Goal: Information Seeking & Learning: Learn about a topic

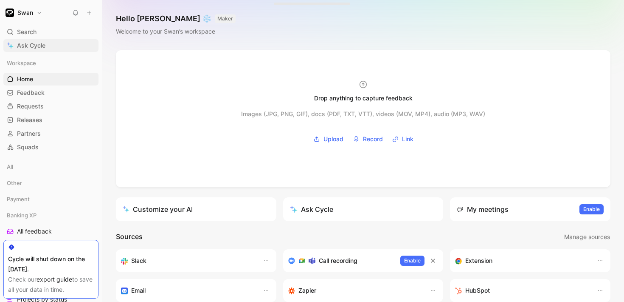
click at [44, 39] on link "Ask Cycle" at bounding box center [50, 45] width 95 height 13
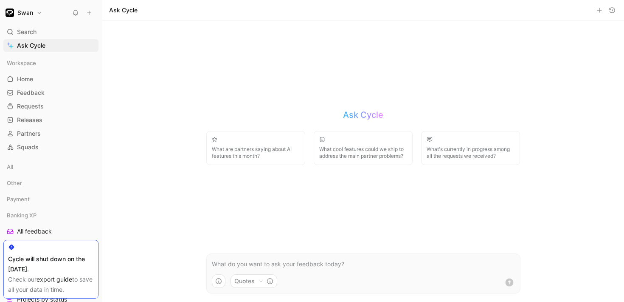
click at [230, 262] on p at bounding box center [363, 264] width 303 height 10
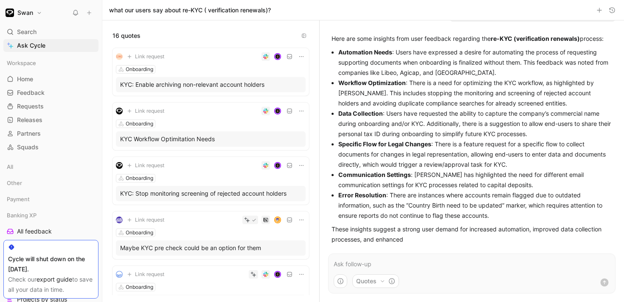
scroll to position [31, 0]
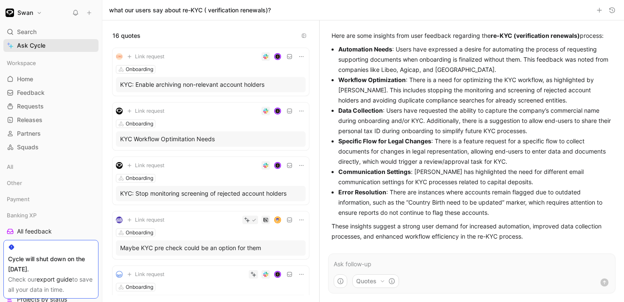
click at [45, 44] on link "Ask Cycle" at bounding box center [50, 45] width 95 height 13
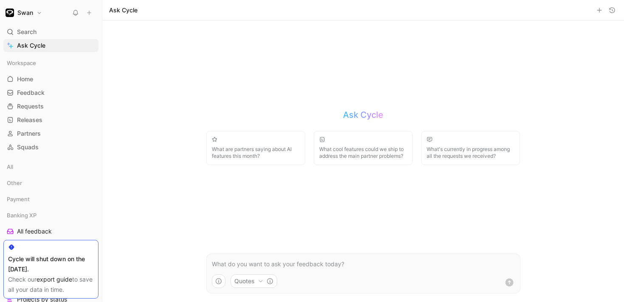
click at [255, 288] on div "Quotes" at bounding box center [363, 283] width 313 height 19
click at [253, 282] on button "Quotes" at bounding box center [254, 281] width 47 height 14
click at [251, 231] on div "Quotes" at bounding box center [253, 229] width 30 height 10
click at [267, 230] on div "Quotes" at bounding box center [253, 229] width 30 height 10
click at [211, 265] on html "Swan Search ⌘ K Ask Cycle Workspace Home G then H Feedback G then F Requests G …" at bounding box center [312, 151] width 624 height 302
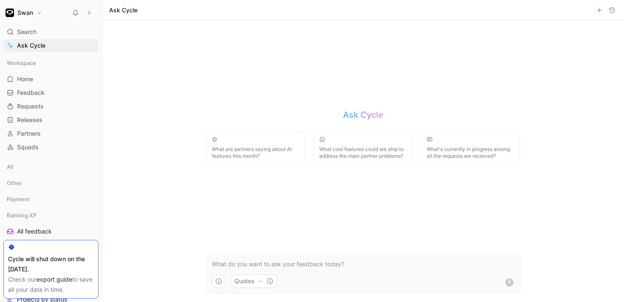
click at [239, 265] on p at bounding box center [363, 264] width 303 height 10
click at [225, 276] on button "button" at bounding box center [219, 281] width 14 height 14
click at [409, 262] on html "Swan Search ⌘ K Ask Cycle Workspace Home G then H Feedback G then F Requests G …" at bounding box center [312, 151] width 624 height 302
click at [279, 262] on p at bounding box center [363, 264] width 303 height 10
click at [231, 267] on p at bounding box center [363, 264] width 303 height 10
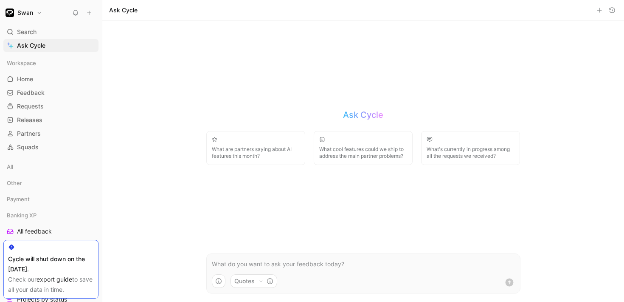
click at [611, 11] on icon "button" at bounding box center [612, 10] width 7 height 7
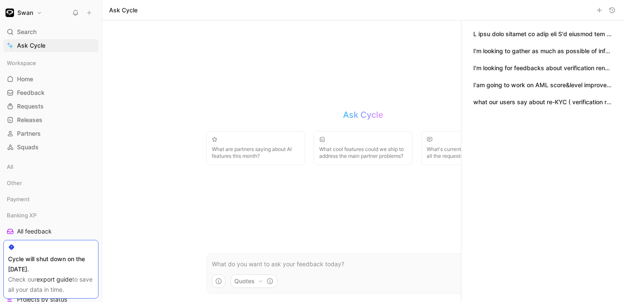
click at [513, 102] on button "what our users say about re-KYC ( verification renewals)?" at bounding box center [543, 101] width 139 height 9
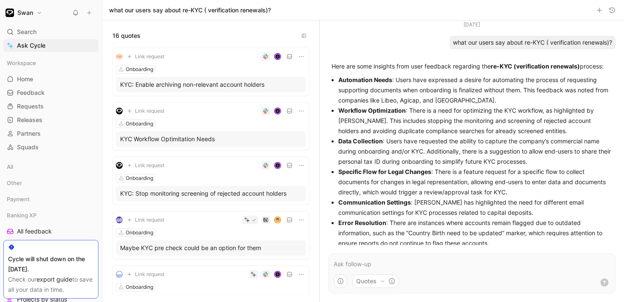
click at [615, 7] on icon "button" at bounding box center [612, 10] width 7 height 7
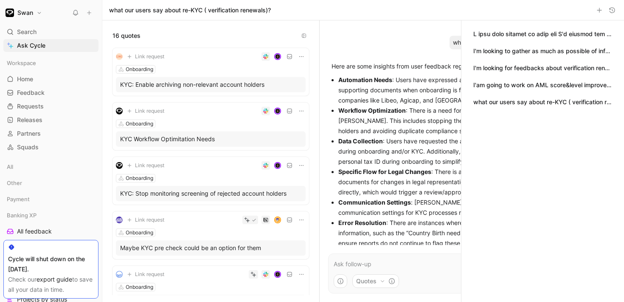
click at [543, 35] on button "button" at bounding box center [543, 33] width 139 height 9
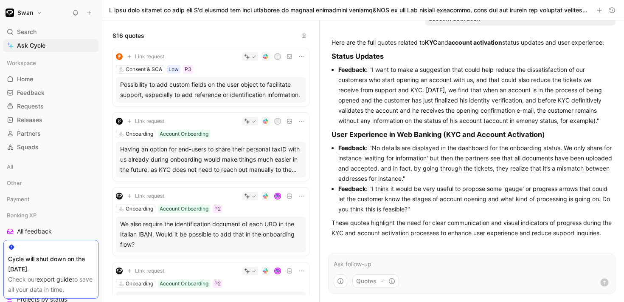
scroll to position [1787, 0]
click at [375, 282] on button "Quotes" at bounding box center [376, 281] width 47 height 14
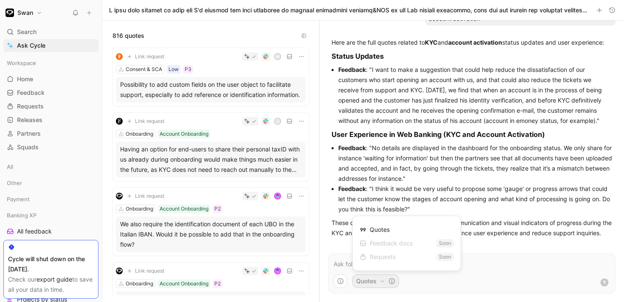
click at [343, 279] on html "Swan Search ⌘ K Ask Cycle Workspace Home G then H Feedback G then F Requests G …" at bounding box center [312, 151] width 624 height 302
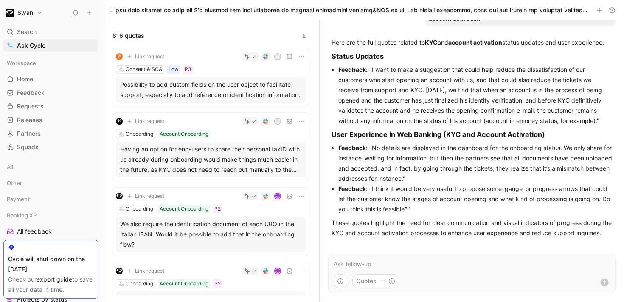
click at [341, 277] on icon "button" at bounding box center [340, 280] width 7 height 7
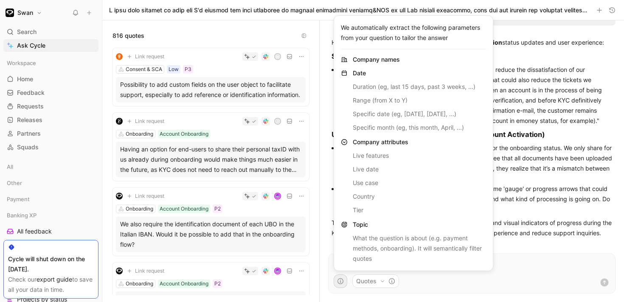
click at [529, 50] on html "Swan Search ⌘ K Ask Cycle Workspace Home G then H Feedback G then F Requests G …" at bounding box center [312, 151] width 624 height 302
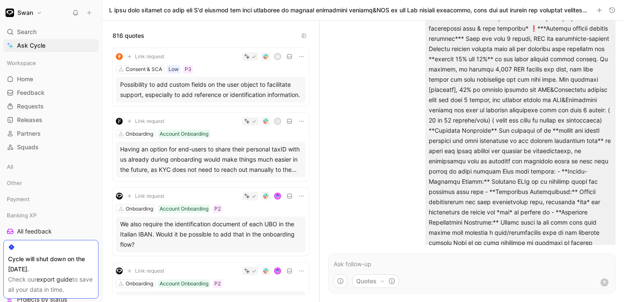
scroll to position [0, 0]
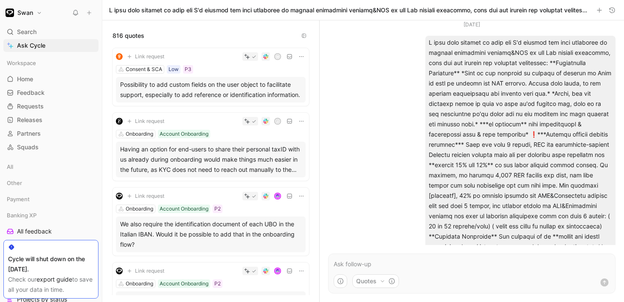
click at [610, 14] on button "button" at bounding box center [612, 10] width 10 height 10
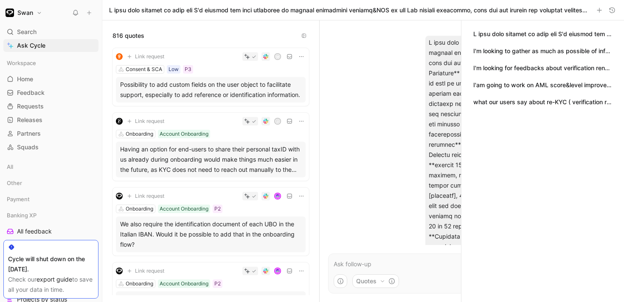
click at [523, 48] on button "I'm looking to gather as much as possible of information about current re-KYC f…" at bounding box center [543, 50] width 139 height 9
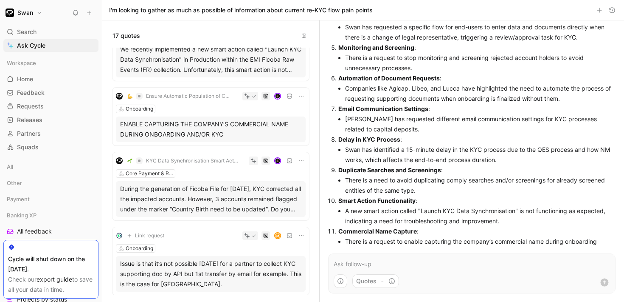
scroll to position [155, 0]
click at [43, 107] on span "Requests" at bounding box center [30, 106] width 27 height 8
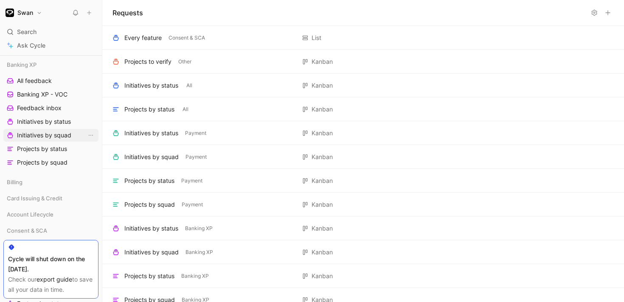
scroll to position [141, 0]
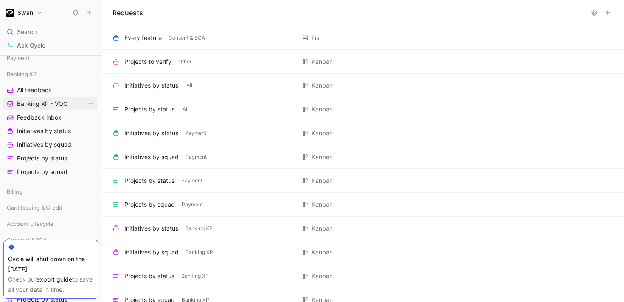
click at [39, 102] on span "Banking XP - VOC" at bounding box center [42, 103] width 51 height 8
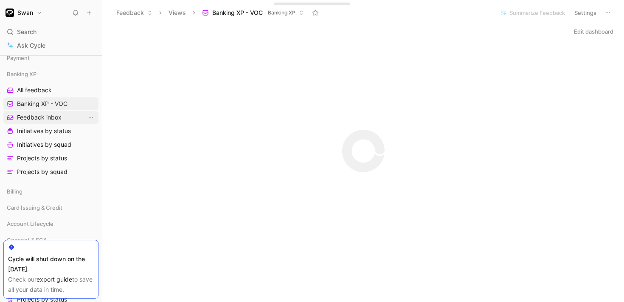
click at [36, 117] on span "Feedback inbox" at bounding box center [39, 117] width 45 height 8
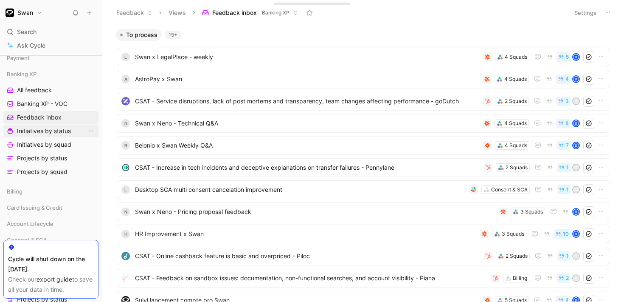
click at [32, 131] on span "Initiatives by status" at bounding box center [44, 131] width 54 height 8
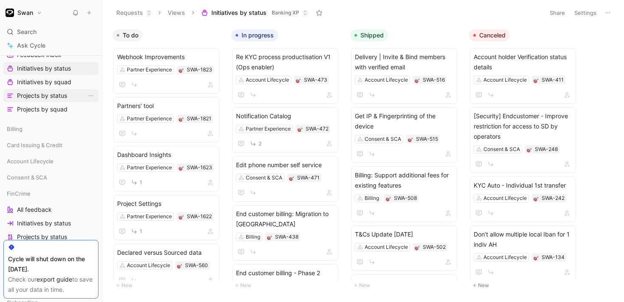
scroll to position [211, 0]
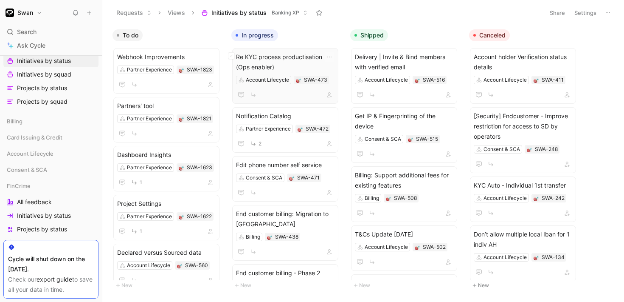
click at [277, 61] on span "Re KYC process productisation V1 (Ops enabler)" at bounding box center [285, 62] width 99 height 20
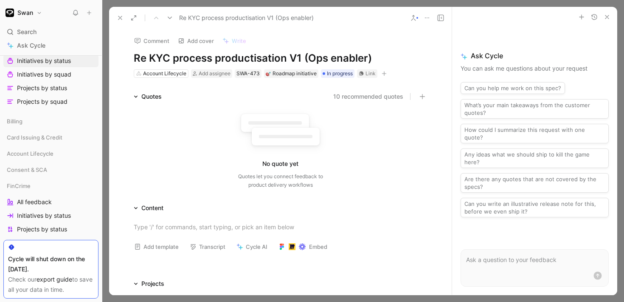
click at [604, 20] on icon "button" at bounding box center [607, 17] width 7 height 7
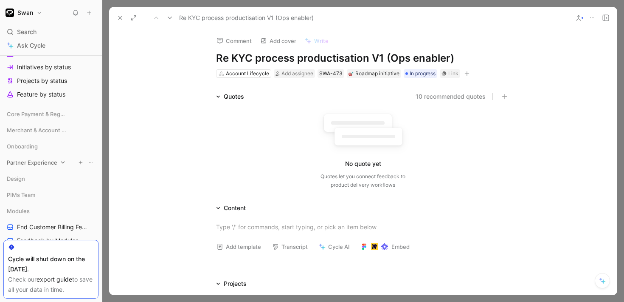
scroll to position [363, 0]
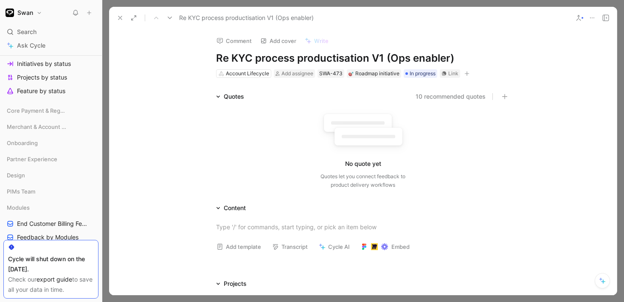
click at [19, 166] on div "Partner Experience" at bounding box center [50, 159] width 95 height 15
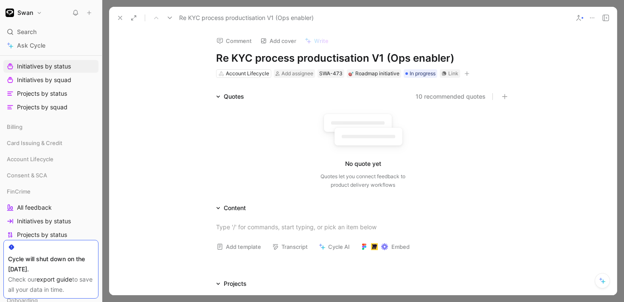
scroll to position [205, 0]
click at [14, 190] on span "FinCrime" at bounding box center [19, 191] width 24 height 8
click at [18, 191] on span "FinCrime" at bounding box center [19, 191] width 24 height 8
click at [23, 205] on span "All feedback" at bounding box center [34, 207] width 35 height 8
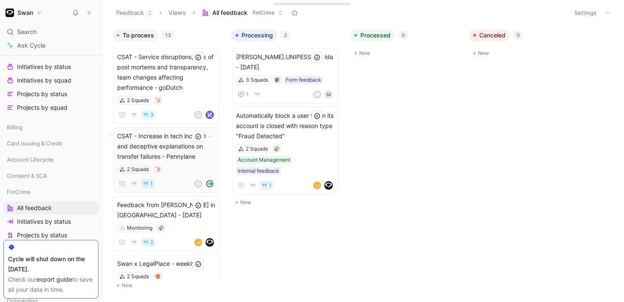
click at [169, 142] on span "CSAT - Increase in tech incidents and deceptive explanations on transfer failur…" at bounding box center [166, 146] width 99 height 31
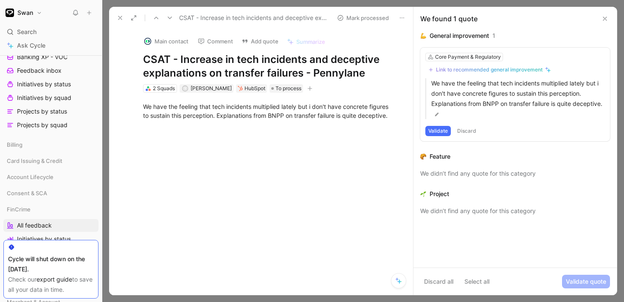
scroll to position [183, 0]
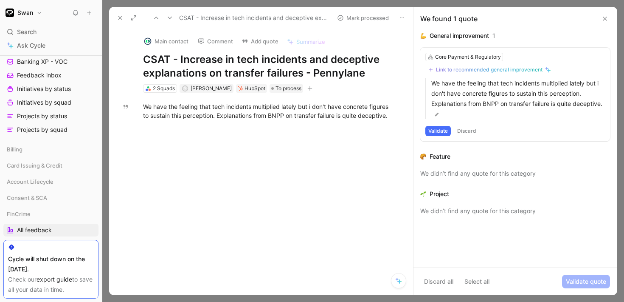
click at [606, 19] on use at bounding box center [605, 18] width 3 height 3
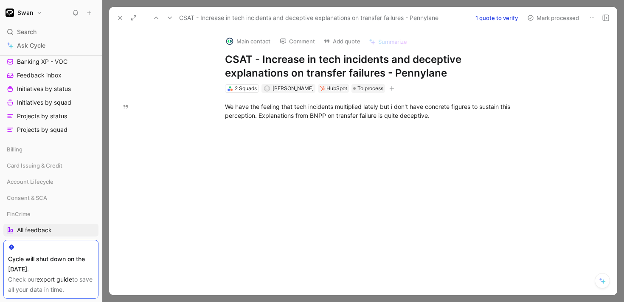
click at [607, 19] on use at bounding box center [606, 18] width 6 height 6
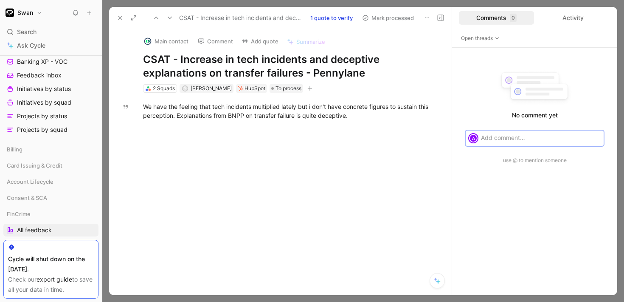
click at [117, 17] on icon at bounding box center [120, 17] width 7 height 7
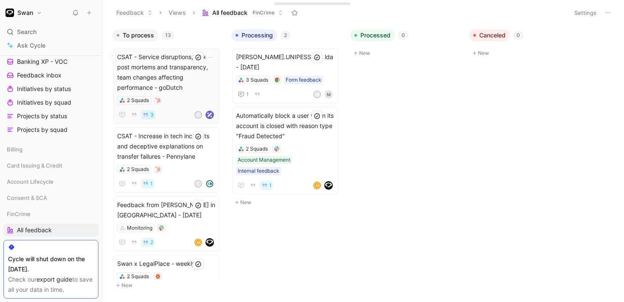
click at [188, 76] on span "CSAT - Service disruptions, lack of post mortems and transparency, team changes…" at bounding box center [166, 72] width 99 height 41
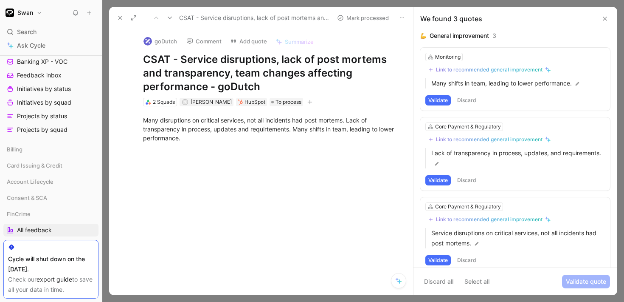
click at [120, 20] on icon at bounding box center [120, 17] width 7 height 7
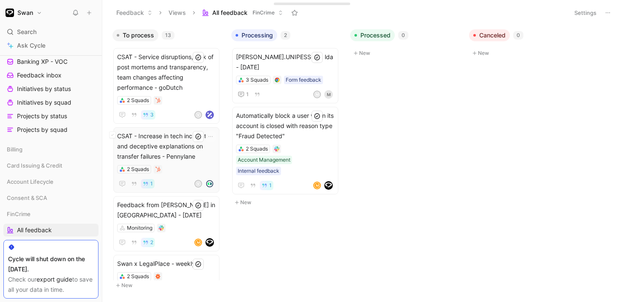
click at [180, 147] on span "CSAT - Increase in tech incidents and deceptive explanations on transfer failur…" at bounding box center [166, 146] width 99 height 31
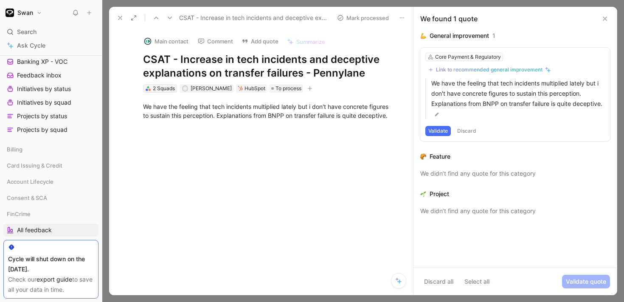
click at [166, 89] on div "2 Squads" at bounding box center [164, 88] width 22 height 8
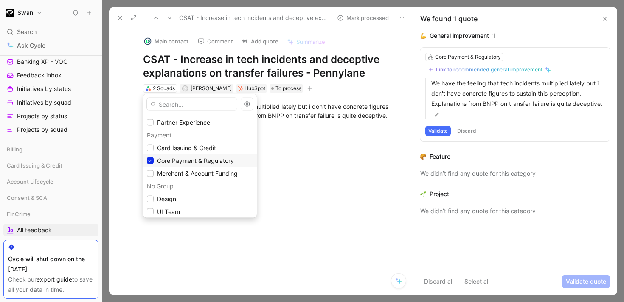
scroll to position [78, 0]
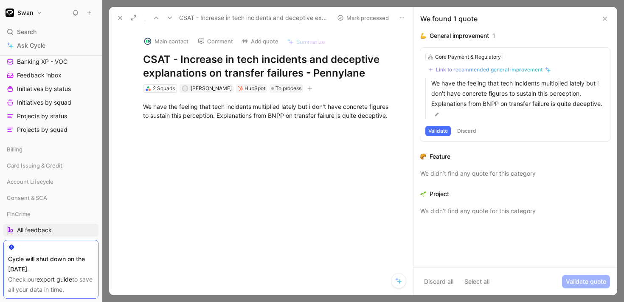
click at [121, 19] on icon at bounding box center [120, 17] width 7 height 7
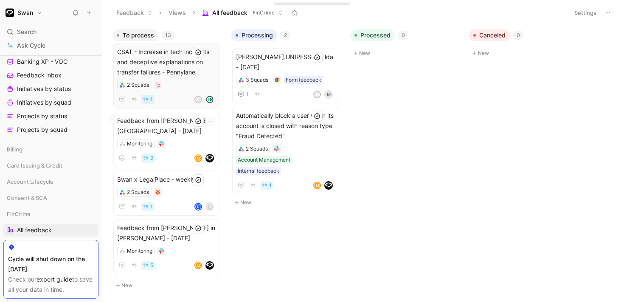
scroll to position [85, 0]
click at [182, 140] on div "Monitoring" at bounding box center [166, 142] width 99 height 8
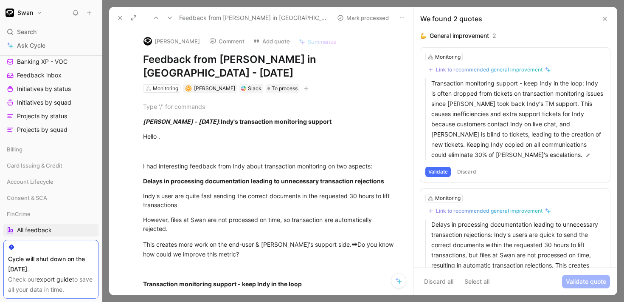
click at [124, 18] on button at bounding box center [120, 18] width 12 height 12
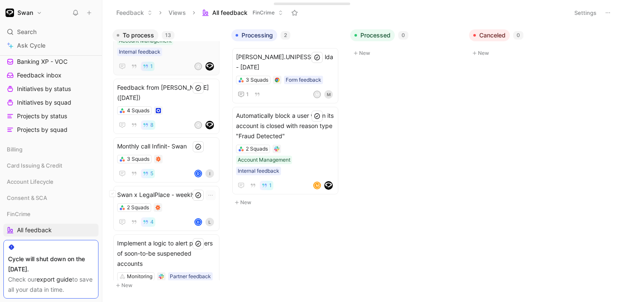
scroll to position [563, 0]
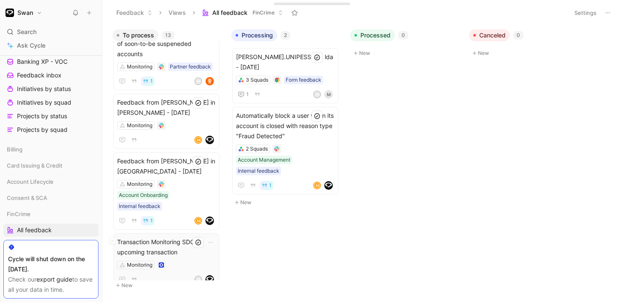
click at [188, 249] on div "Transaction Monitoring SDC upcoming transaction Monitoring M" at bounding box center [166, 261] width 99 height 48
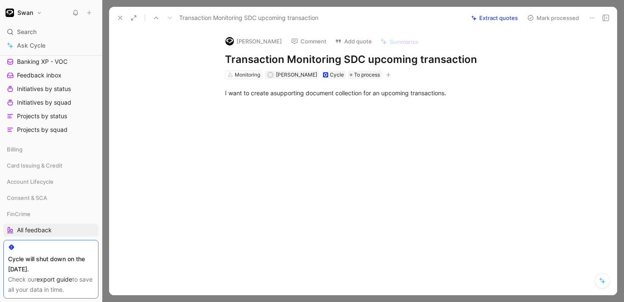
click at [120, 18] on use at bounding box center [119, 17] width 3 height 3
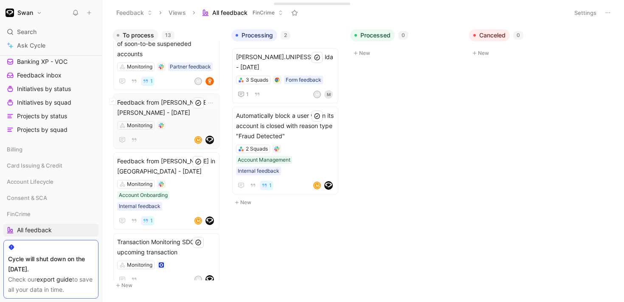
click at [179, 126] on div "Monitoring" at bounding box center [166, 125] width 99 height 8
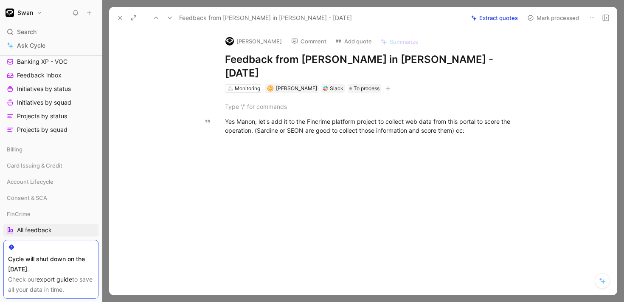
click at [121, 15] on icon at bounding box center [120, 17] width 7 height 7
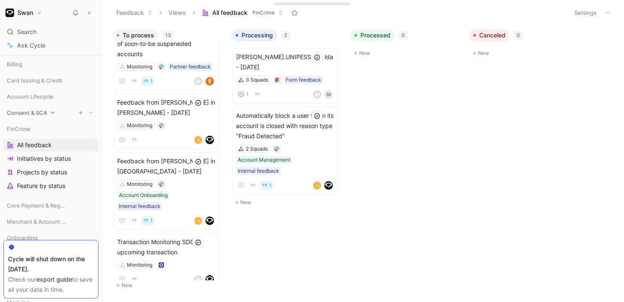
scroll to position [268, 0]
click at [53, 158] on span "Initiatives by status" at bounding box center [44, 158] width 54 height 8
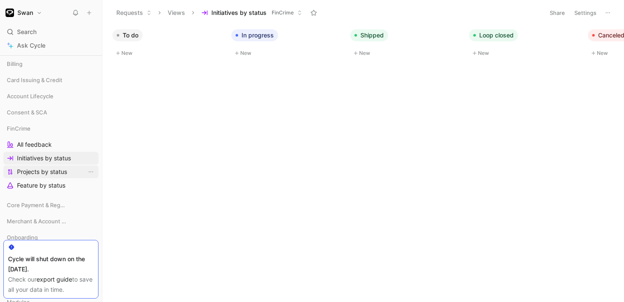
click at [49, 172] on span "Projects by status" at bounding box center [42, 171] width 50 height 8
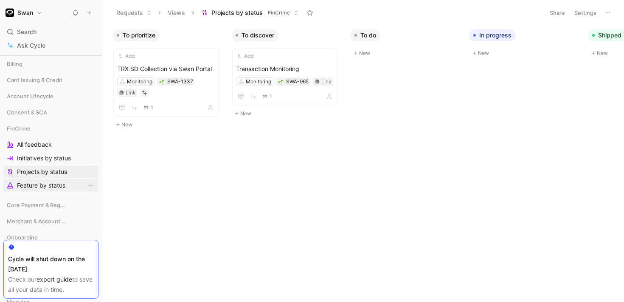
click at [47, 187] on span "Feature by status" at bounding box center [41, 185] width 48 height 8
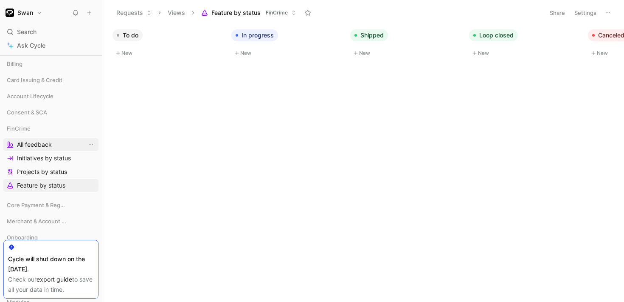
click at [44, 141] on span "All feedback" at bounding box center [34, 144] width 35 height 8
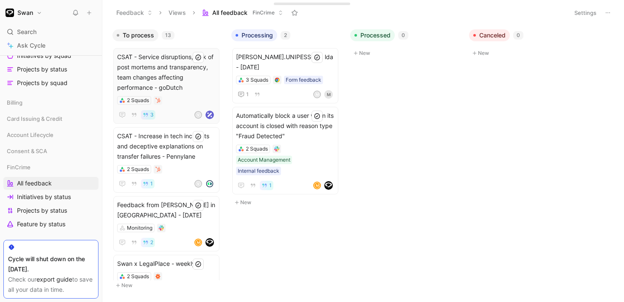
scroll to position [234, 0]
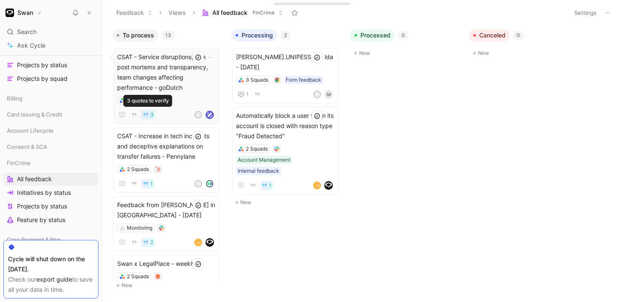
click at [145, 116] on icon "button" at bounding box center [146, 115] width 5 height 4
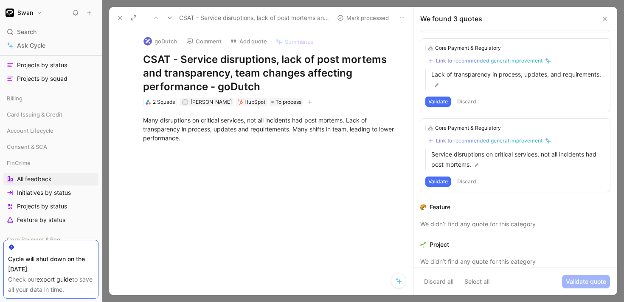
scroll to position [85, 0]
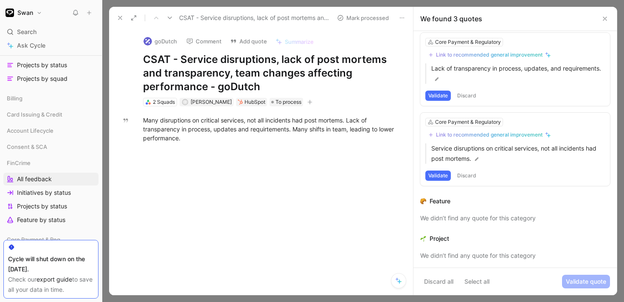
click at [604, 17] on use at bounding box center [605, 18] width 3 height 3
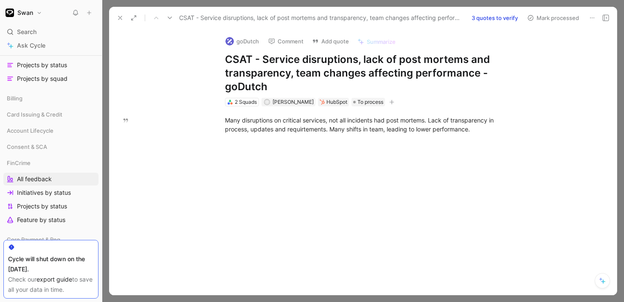
click at [120, 20] on icon at bounding box center [120, 17] width 7 height 7
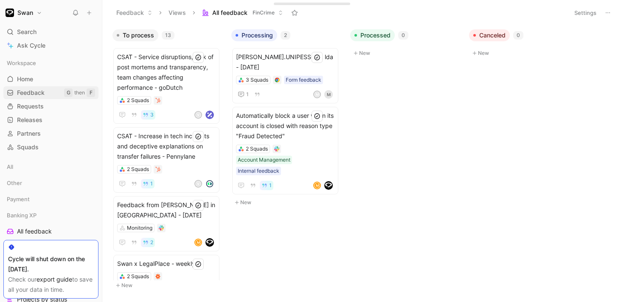
click at [38, 92] on span "Feedback" at bounding box center [31, 92] width 28 height 8
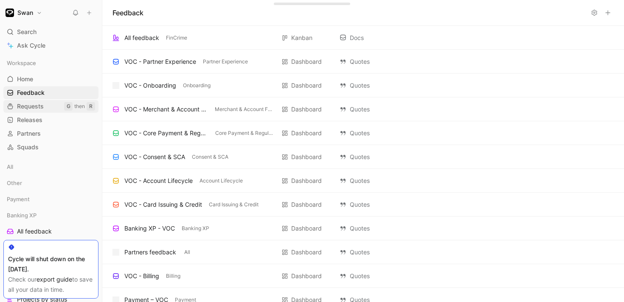
click at [34, 109] on span "Requests" at bounding box center [30, 106] width 27 height 8
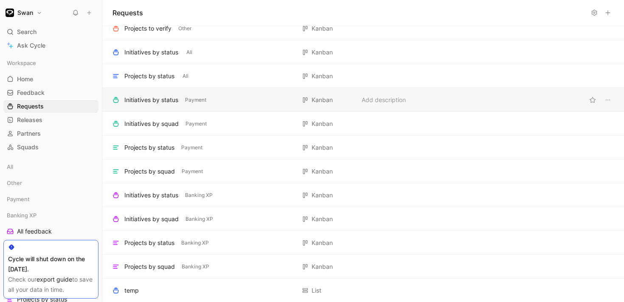
scroll to position [38, 0]
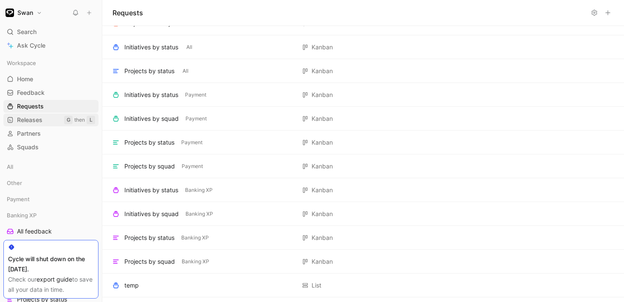
click at [42, 118] on span "Releases" at bounding box center [29, 120] width 25 height 8
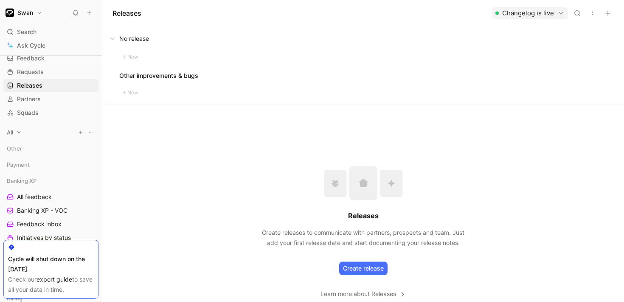
scroll to position [41, 0]
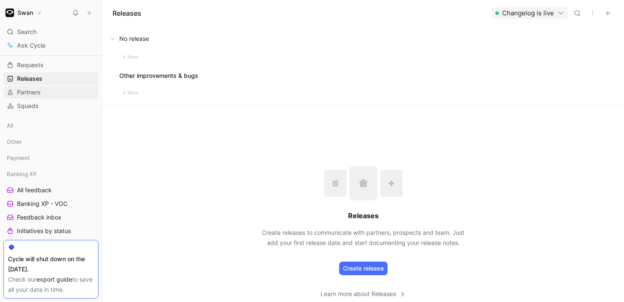
click at [51, 96] on link "Partners" at bounding box center [50, 92] width 95 height 13
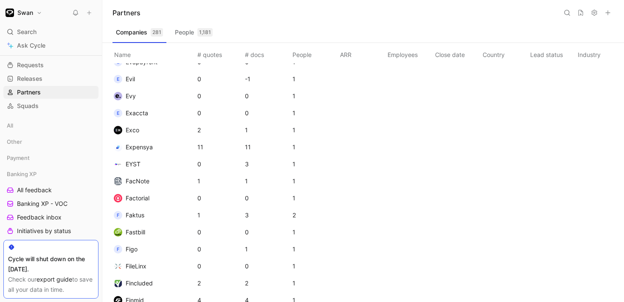
scroll to position [1252, 0]
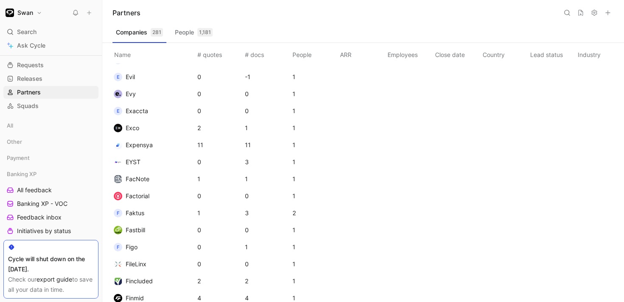
click at [188, 33] on button "People 1,181" at bounding box center [194, 32] width 45 height 14
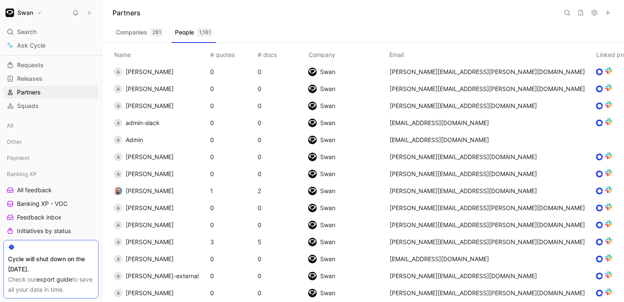
click at [138, 35] on button "Companies 281" at bounding box center [140, 32] width 54 height 14
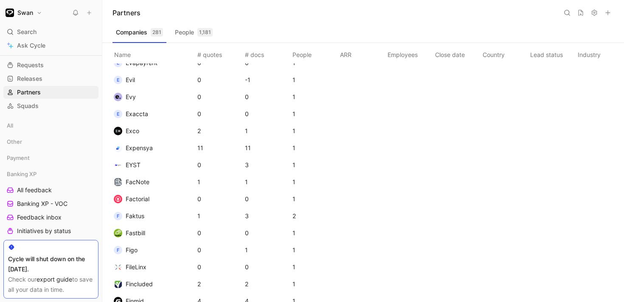
scroll to position [1266, 0]
